Goal: Task Accomplishment & Management: Manage account settings

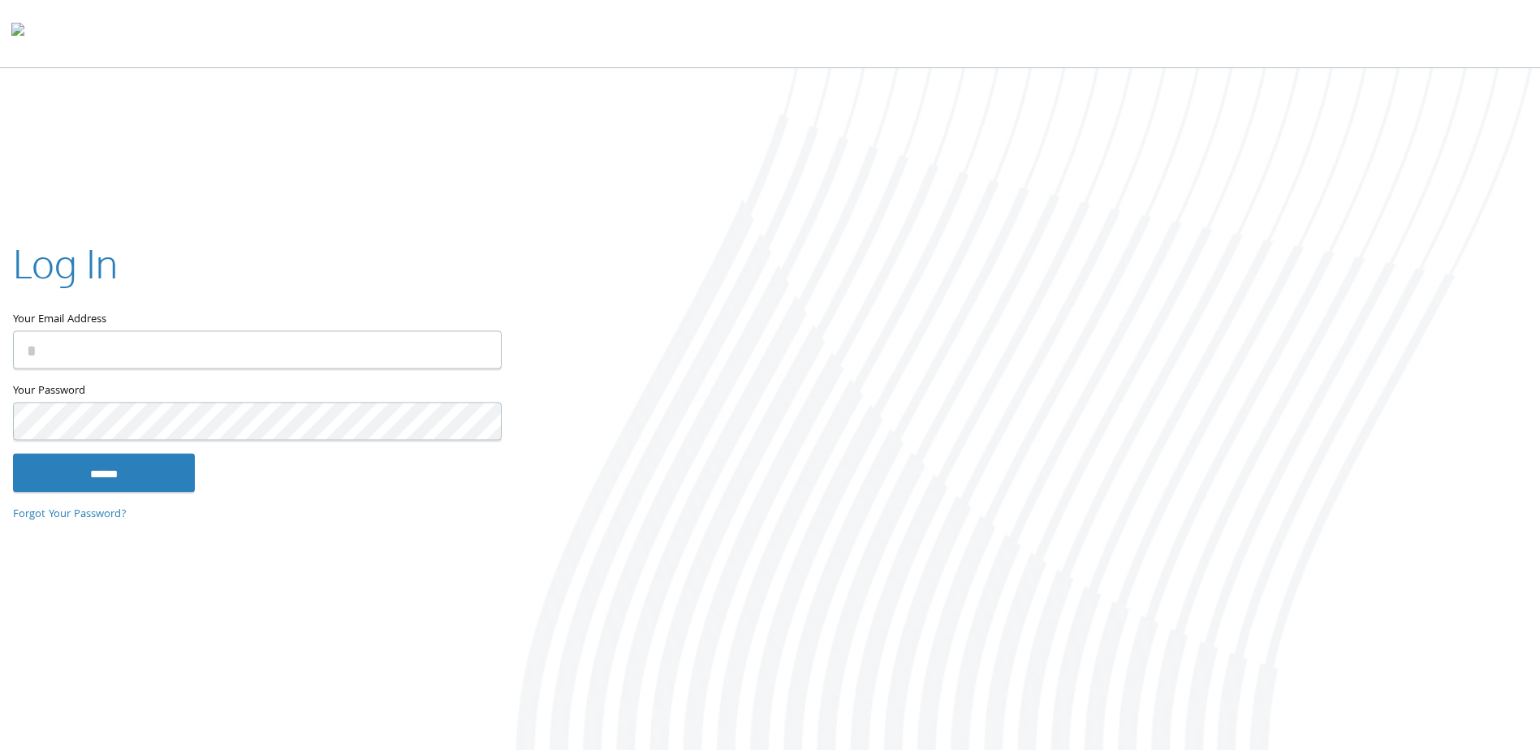
click at [301, 343] on input "Your Email Address" at bounding box center [257, 350] width 489 height 38
type input "**********"
click at [13, 454] on input "******" at bounding box center [104, 473] width 182 height 39
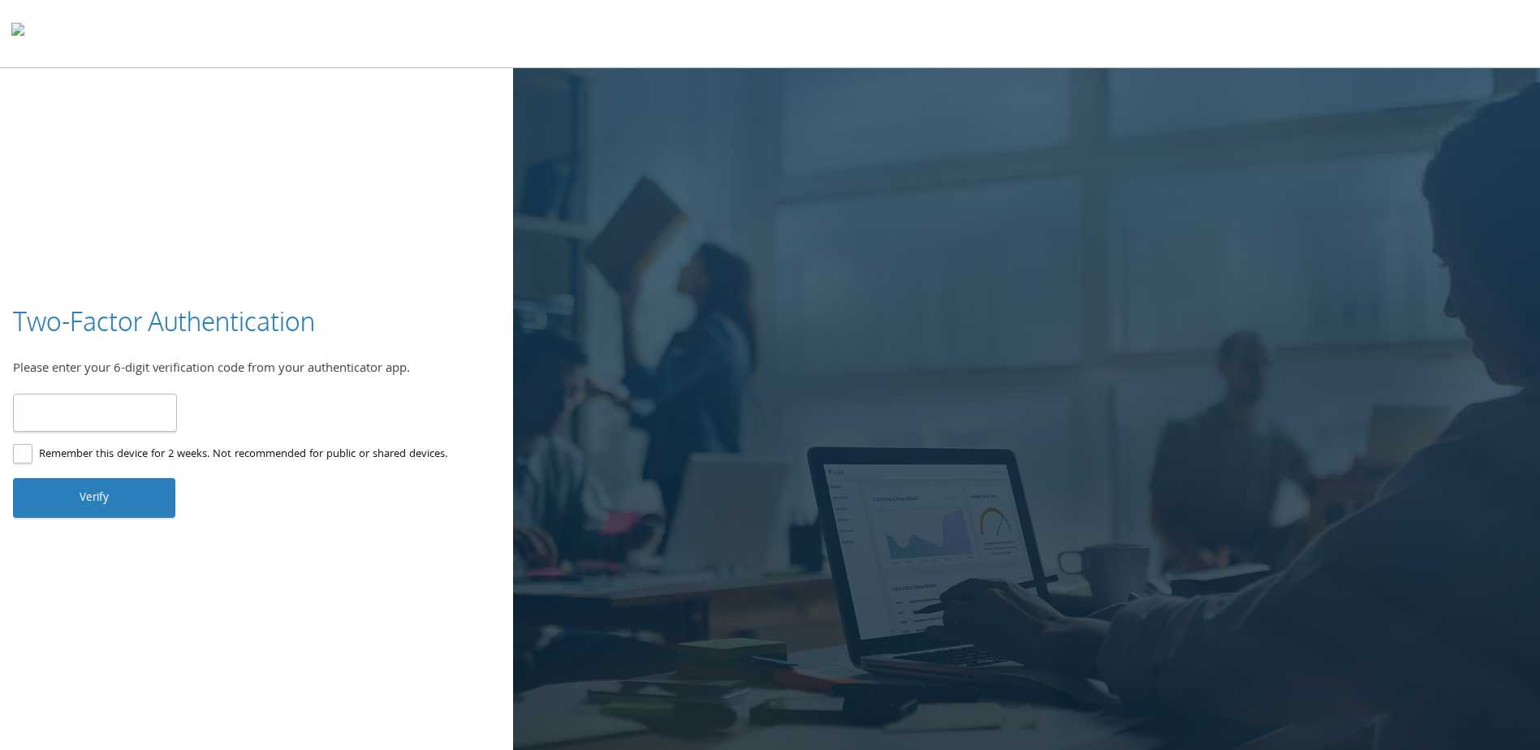
type input "******"
